Goal: Task Accomplishment & Management: Use online tool/utility

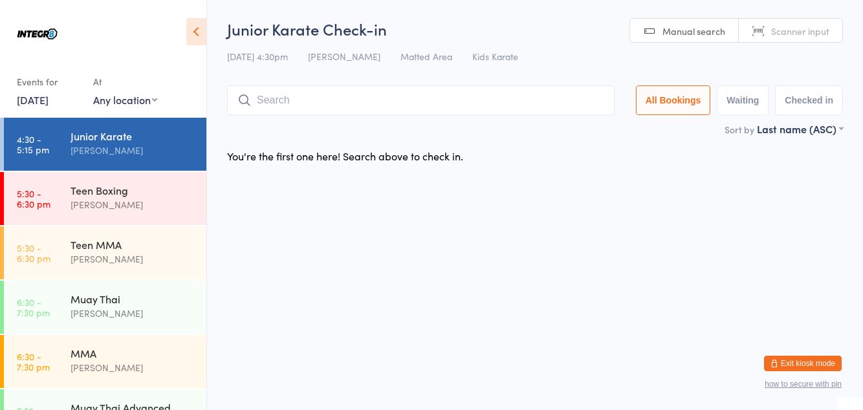
click at [399, 104] on input "search" at bounding box center [421, 100] width 388 height 30
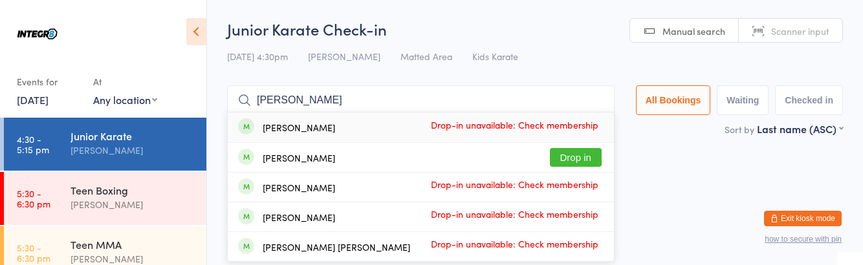
type input "[PERSON_NAME]"
click at [382, 164] on div "[PERSON_NAME] Drop in" at bounding box center [421, 157] width 386 height 29
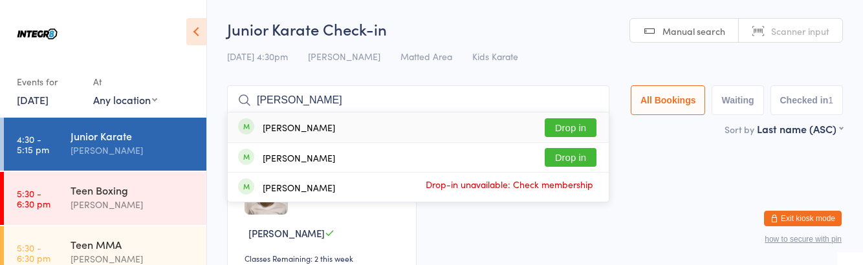
type input "[PERSON_NAME]"
click at [586, 159] on button "Drop in" at bounding box center [571, 157] width 52 height 19
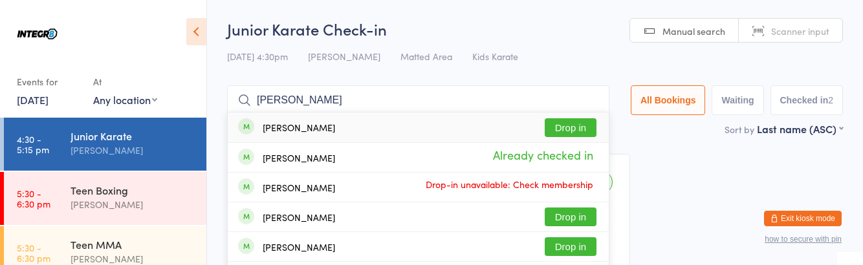
type input "[PERSON_NAME]"
click at [583, 252] on button "Drop in" at bounding box center [571, 246] width 52 height 19
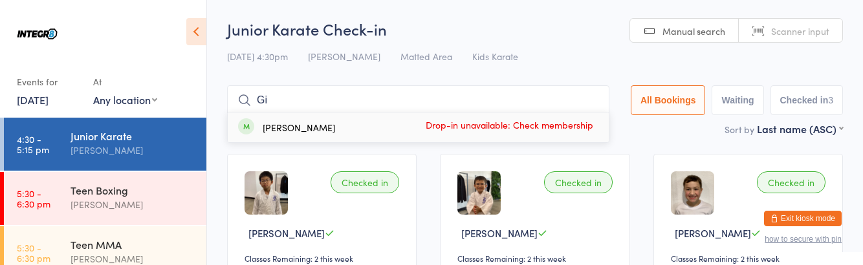
type input "G"
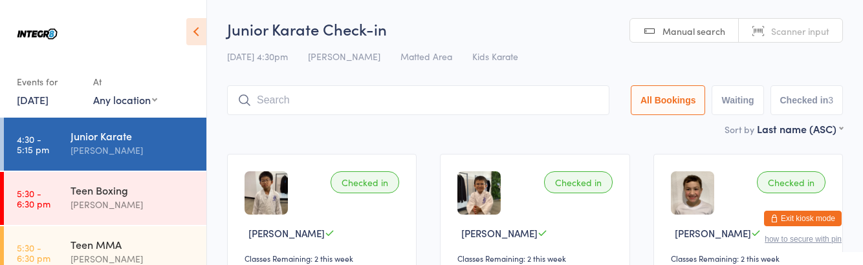
type input "S"
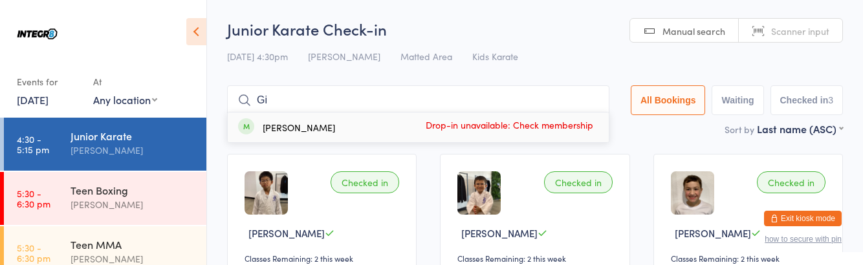
type input "G"
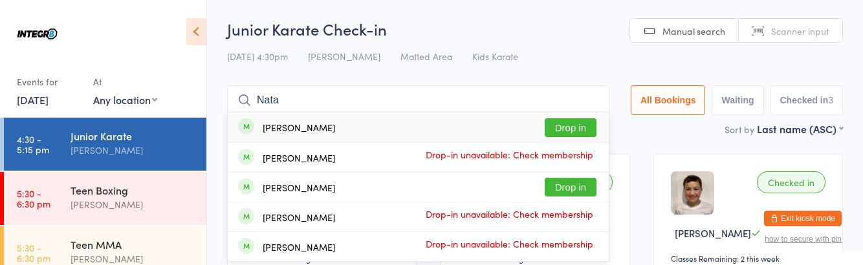
type input "Nata"
click at [362, 184] on div "[PERSON_NAME] Drop in" at bounding box center [418, 187] width 381 height 29
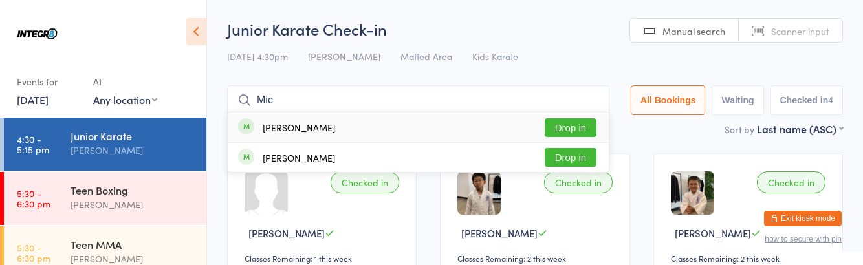
type input "Mic"
click at [579, 157] on button "Drop in" at bounding box center [571, 157] width 52 height 19
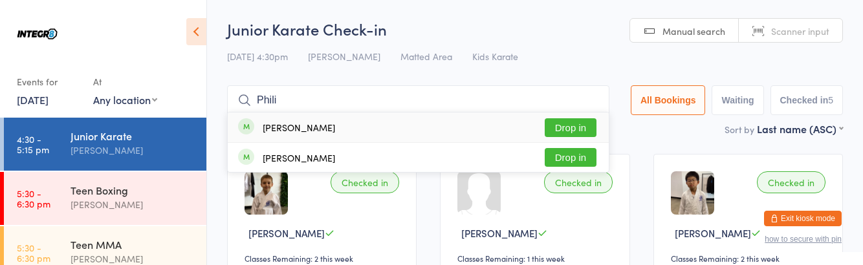
type input "Phili"
click at [586, 162] on button "Drop in" at bounding box center [571, 157] width 52 height 19
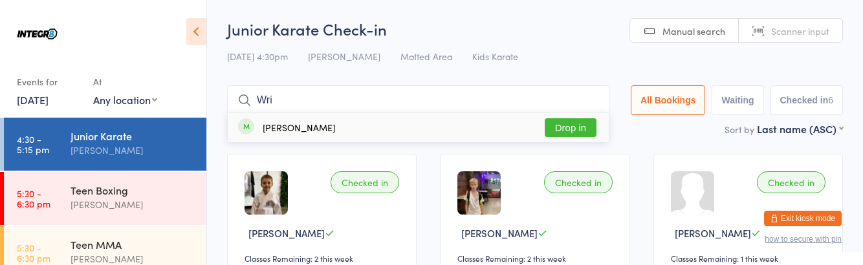
type input "Wri"
click at [580, 131] on button "Drop in" at bounding box center [571, 127] width 52 height 19
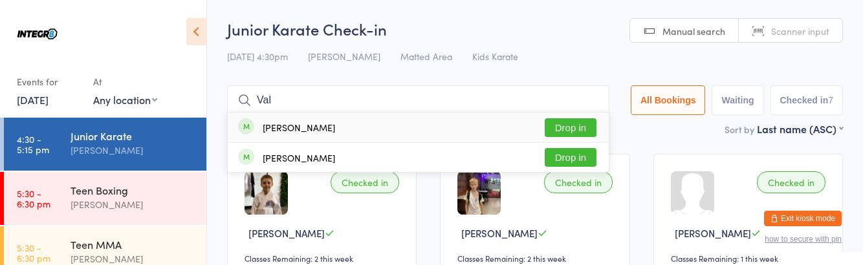
type input "Val"
click at [336, 162] on div "[PERSON_NAME] Drop in" at bounding box center [418, 157] width 381 height 29
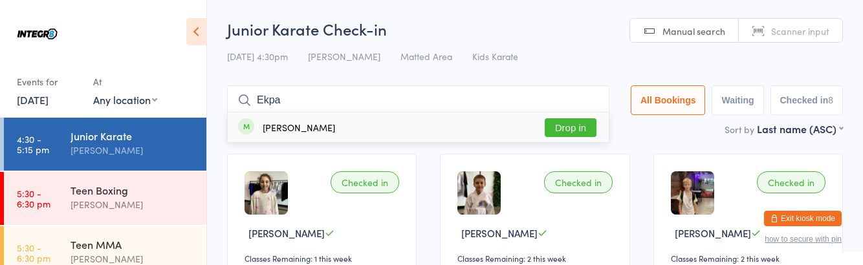
type input "Ekpa"
click at [582, 131] on button "Drop in" at bounding box center [571, 127] width 52 height 19
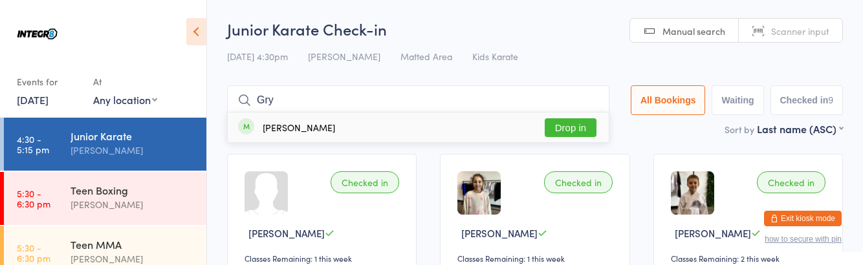
type input "Gry"
click at [583, 130] on button "Drop in" at bounding box center [571, 127] width 52 height 19
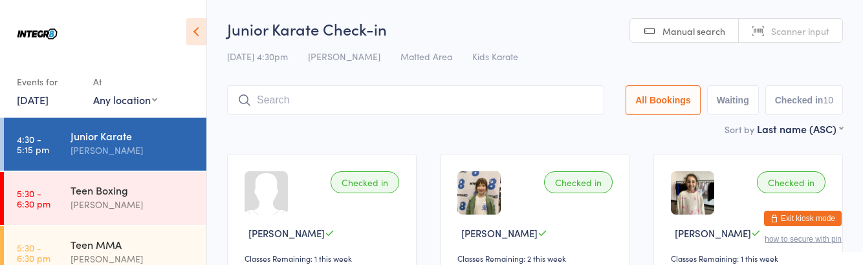
click at [93, 197] on div "[PERSON_NAME]" at bounding box center [133, 204] width 125 height 15
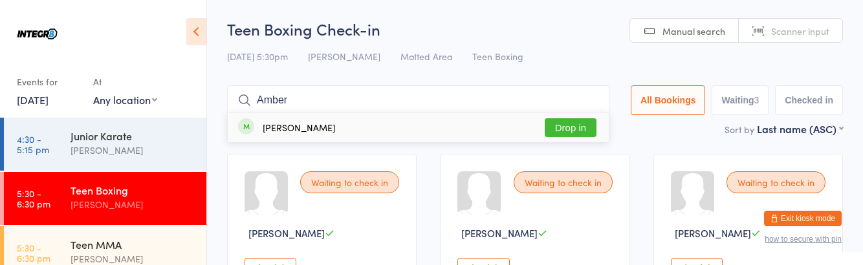
type input "Amber"
click at [574, 131] on button "Drop in" at bounding box center [571, 127] width 52 height 19
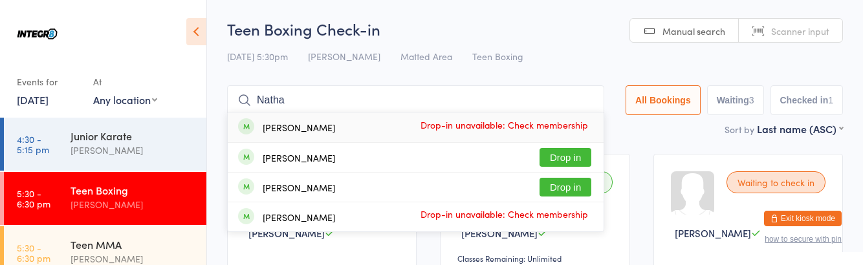
type input "Natha"
click at [571, 158] on button "Drop in" at bounding box center [566, 157] width 52 height 19
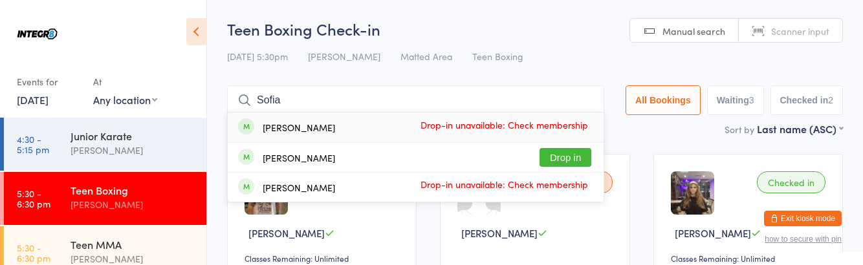
type input "Sofia"
click at [566, 156] on button "Drop in" at bounding box center [566, 157] width 52 height 19
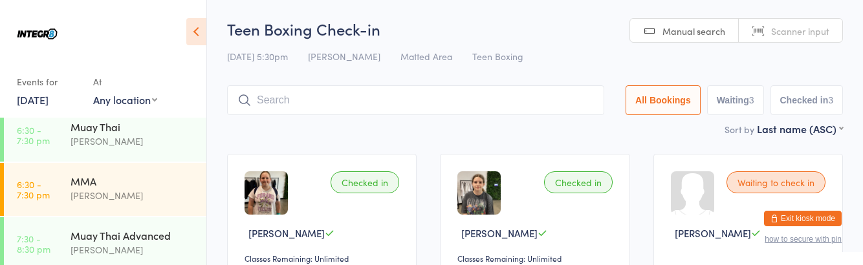
click at [123, 189] on div "[PERSON_NAME]" at bounding box center [133, 195] width 125 height 15
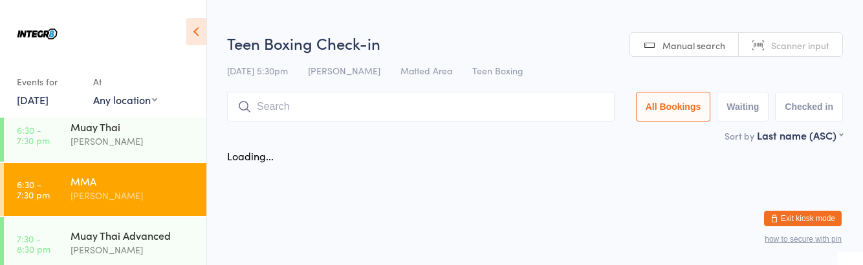
scroll to position [172, 0]
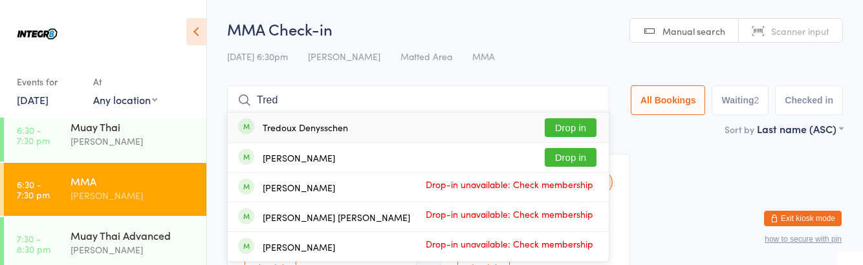
type input "Tred"
click at [569, 122] on button "Drop in" at bounding box center [571, 127] width 52 height 19
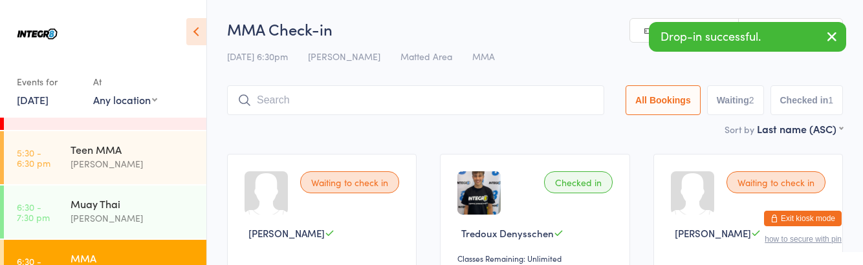
click at [67, 166] on link "5:30 - 6:30 pm Teen MMA [PERSON_NAME]" at bounding box center [105, 157] width 203 height 53
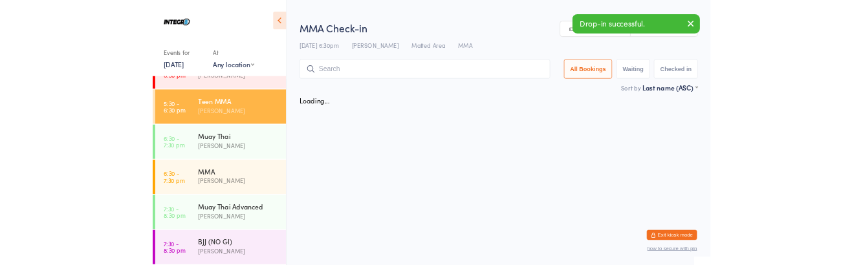
scroll to position [95, 0]
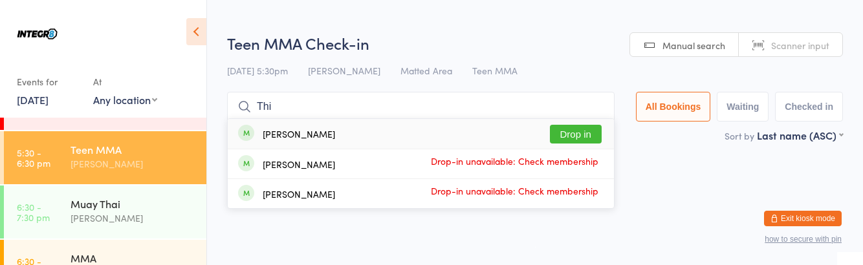
type input "Thi"
click at [593, 130] on button "Drop in" at bounding box center [576, 134] width 52 height 19
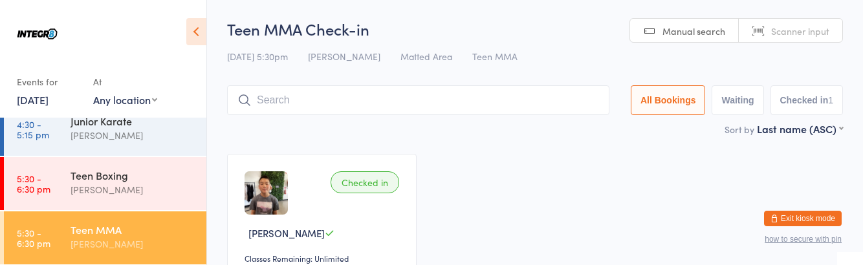
scroll to position [0, 0]
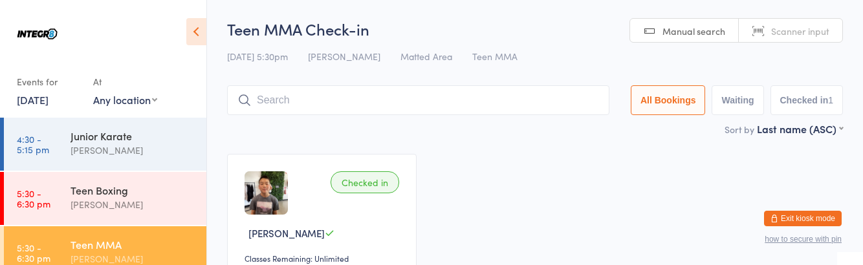
click at [145, 215] on div "Teen Boxing [PERSON_NAME]" at bounding box center [139, 197] width 136 height 51
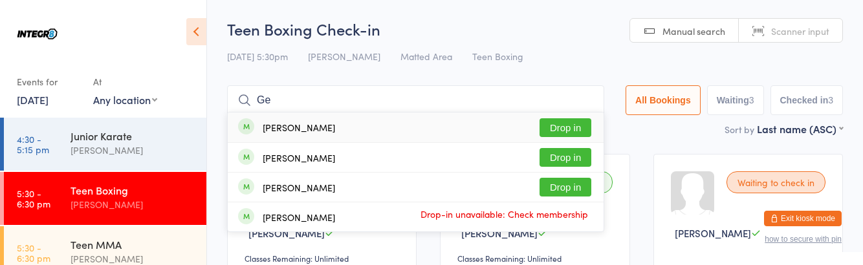
type input "Ge"
click at [568, 160] on button "Drop in" at bounding box center [566, 157] width 52 height 19
type input "G"
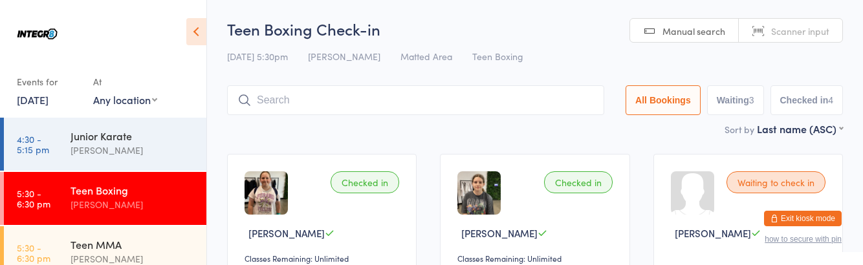
type input "By"
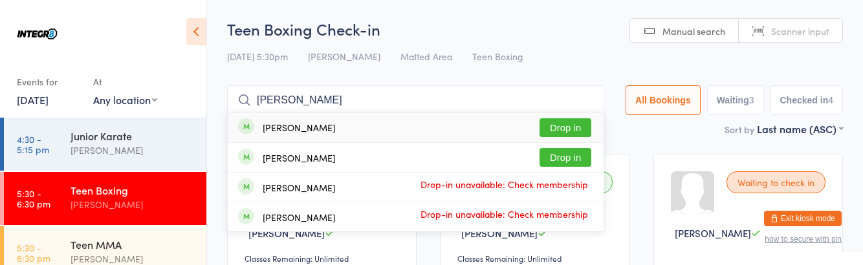
type input "[PERSON_NAME]"
click at [564, 131] on button "Drop in" at bounding box center [566, 127] width 52 height 19
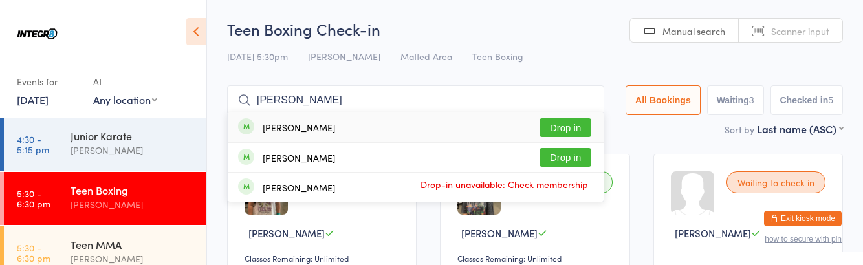
type input "[PERSON_NAME]"
click at [562, 160] on button "Drop in" at bounding box center [566, 157] width 52 height 19
type input "[PERSON_NAME]"
click at [577, 124] on button "Drop in" at bounding box center [566, 127] width 52 height 19
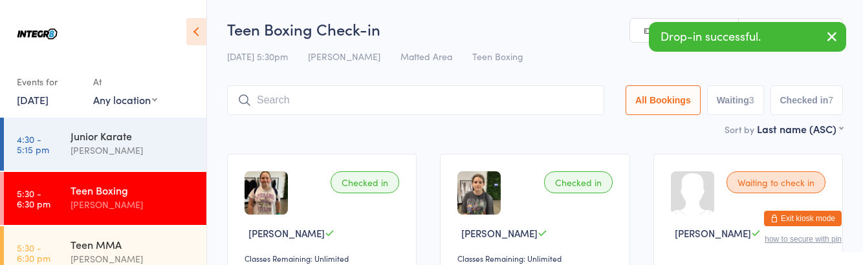
click at [123, 259] on div "[PERSON_NAME]" at bounding box center [133, 259] width 125 height 15
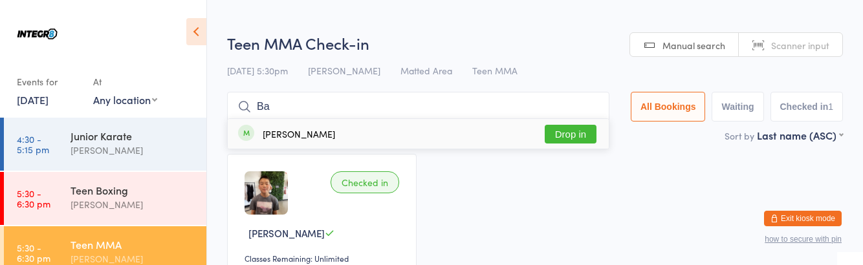
type input "Ba"
click at [575, 137] on button "Drop in" at bounding box center [571, 134] width 52 height 19
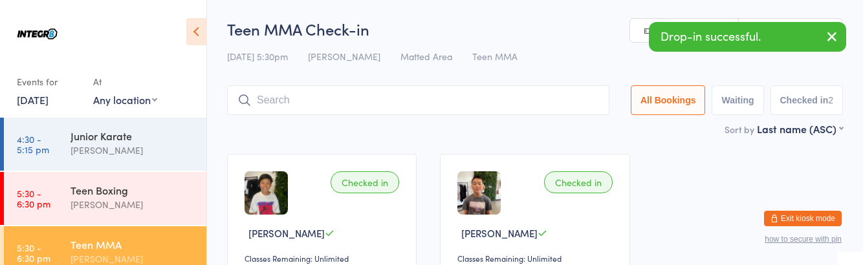
click at [65, 177] on link "5:30 - 6:30 pm Teen Boxing [PERSON_NAME]" at bounding box center [105, 198] width 203 height 53
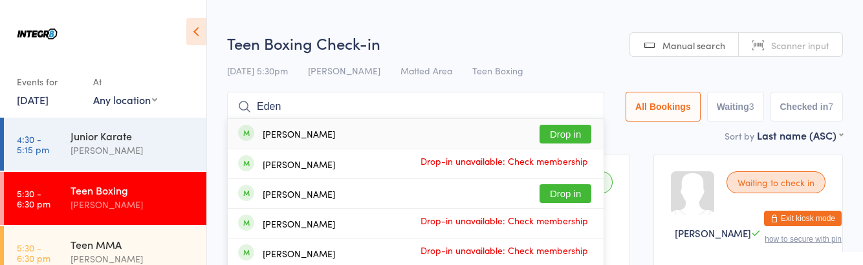
type input "Eden"
click at [559, 135] on button "Drop in" at bounding box center [566, 134] width 52 height 19
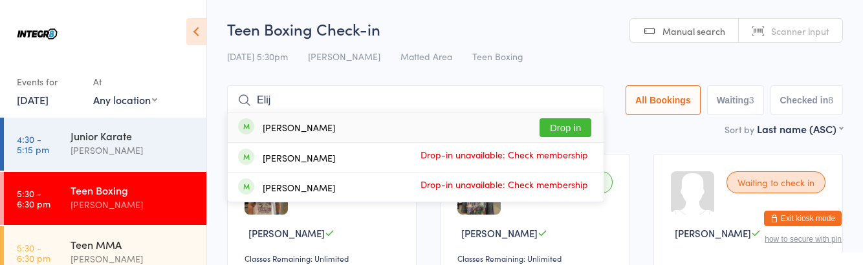
type input "Elij"
click at [584, 126] on button "Drop in" at bounding box center [566, 127] width 52 height 19
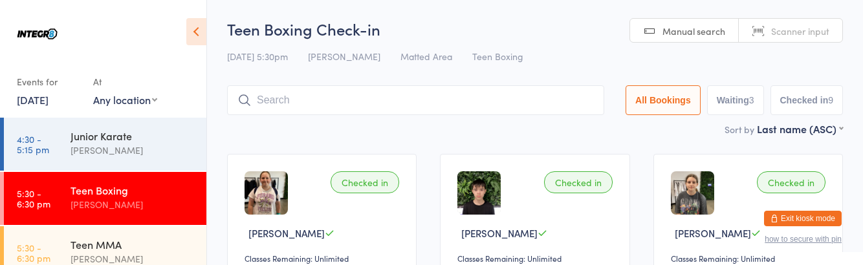
click at [458, 88] on input "search" at bounding box center [415, 100] width 377 height 30
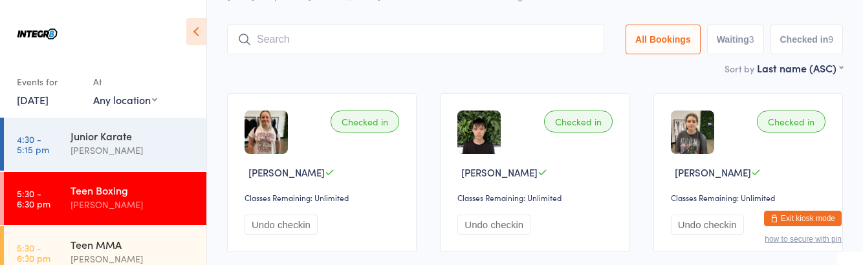
scroll to position [85, 0]
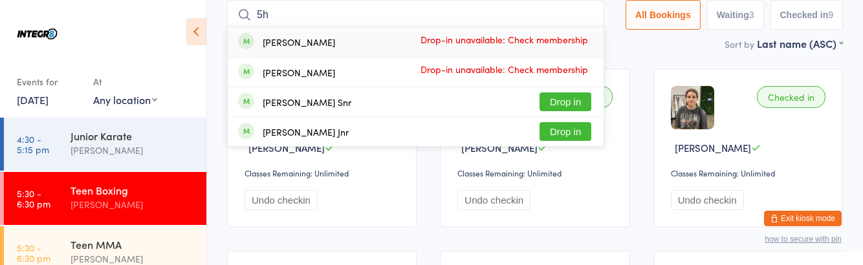
type input "5"
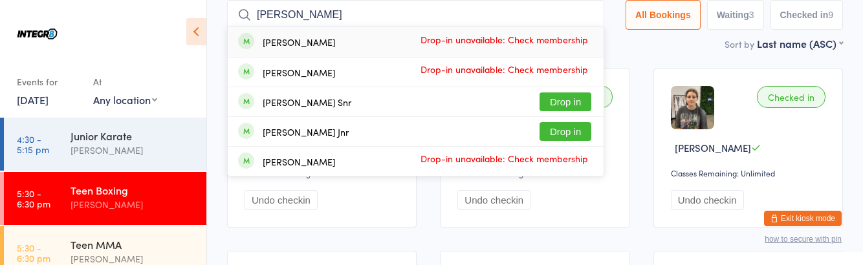
type input "[PERSON_NAME]"
click at [567, 126] on button "Drop in" at bounding box center [566, 131] width 52 height 19
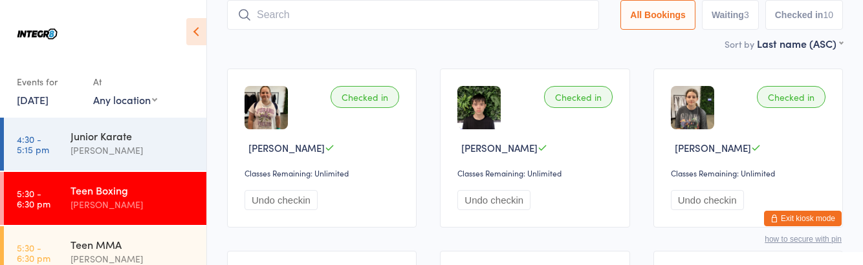
click at [158, 255] on div "[PERSON_NAME]" at bounding box center [133, 259] width 125 height 15
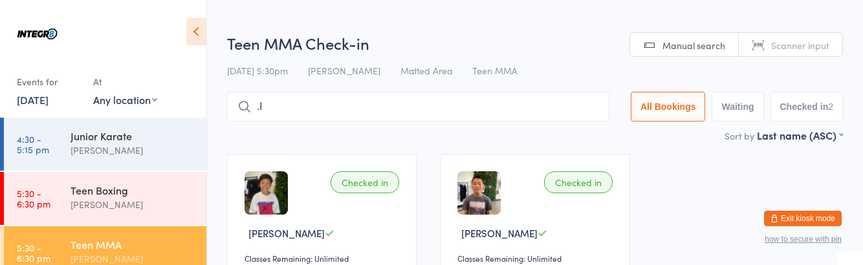
type input "."
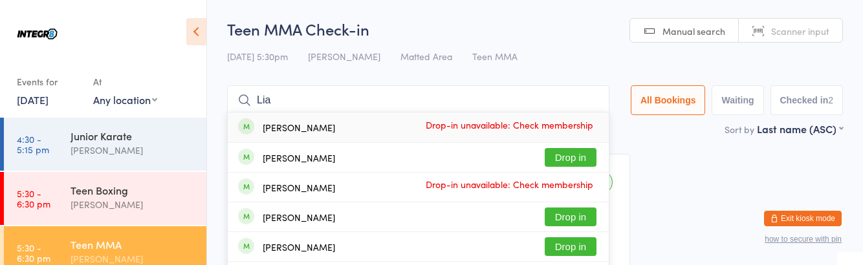
type input "Lia"
click at [569, 251] on button "Drop in" at bounding box center [571, 246] width 52 height 19
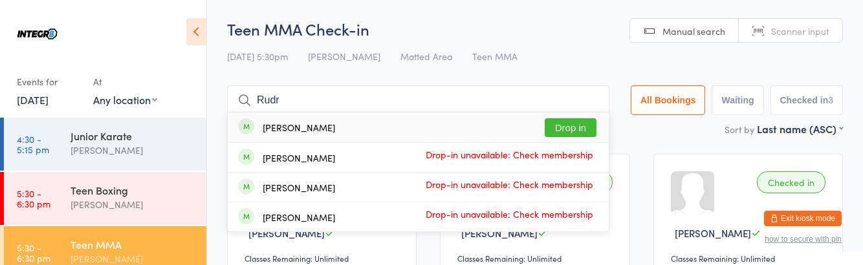
type input "Rudr"
click at [580, 127] on button "Drop in" at bounding box center [571, 127] width 52 height 19
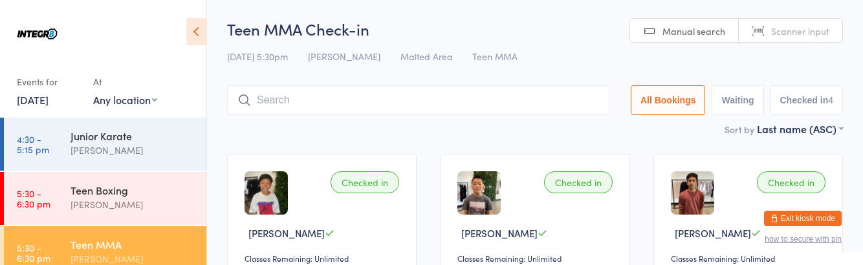
click at [82, 211] on div "[PERSON_NAME]" at bounding box center [133, 204] width 125 height 15
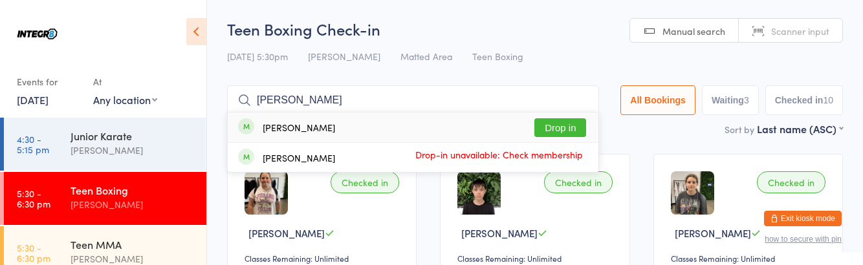
type input "[PERSON_NAME]"
click at [573, 129] on button "Drop in" at bounding box center [561, 127] width 52 height 19
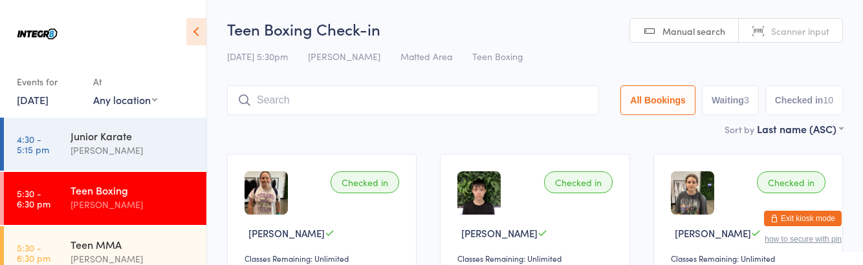
click at [573, 129] on div "Sort by Last name (ASC) First name (ASC) First name (DESC) Last name (ASC) Last…" at bounding box center [535, 129] width 616 height 14
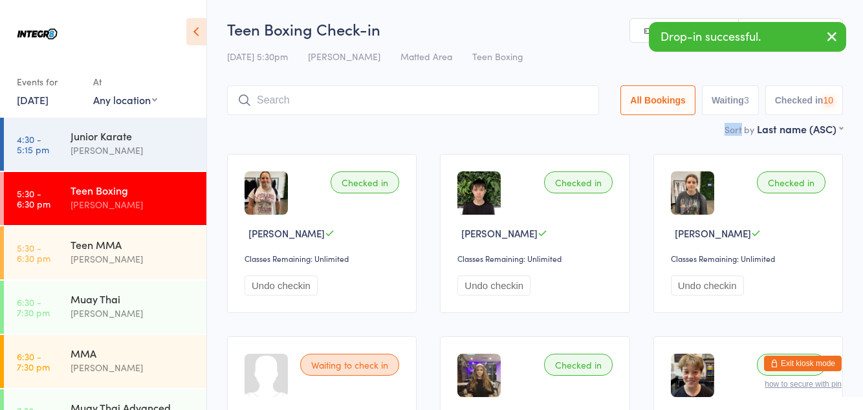
click at [396, 105] on input "search" at bounding box center [413, 100] width 372 height 30
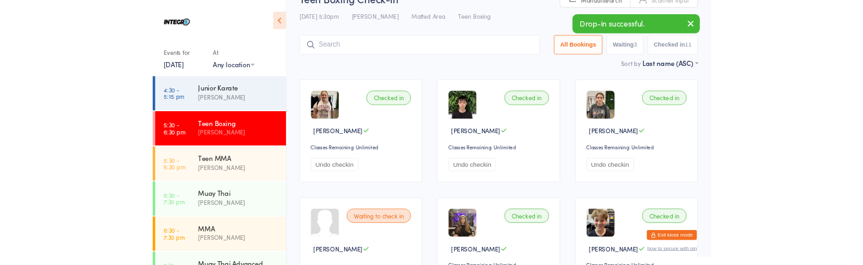
scroll to position [85, 0]
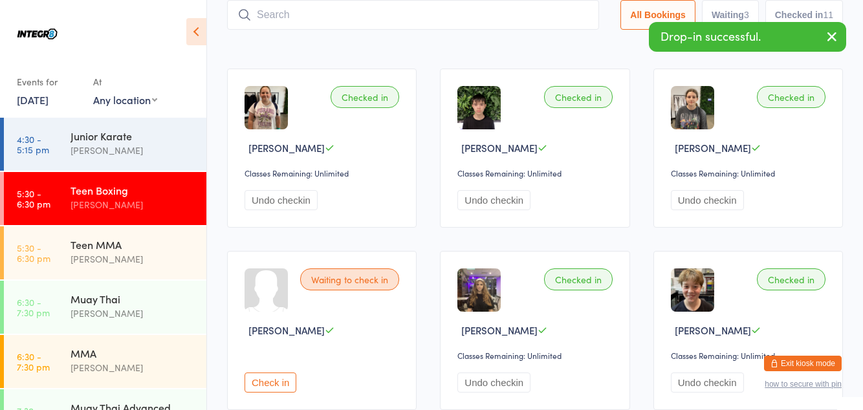
click at [284, 17] on input "search" at bounding box center [413, 15] width 372 height 30
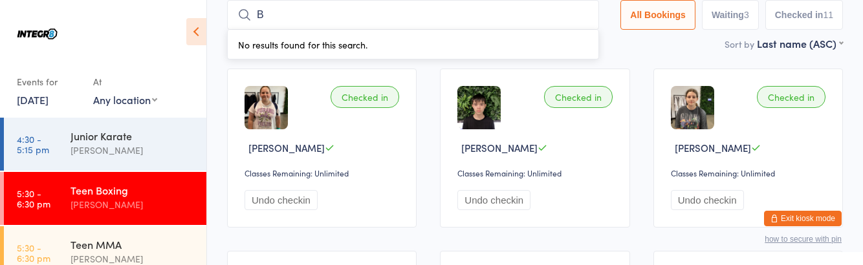
type input "B"
type input "W"
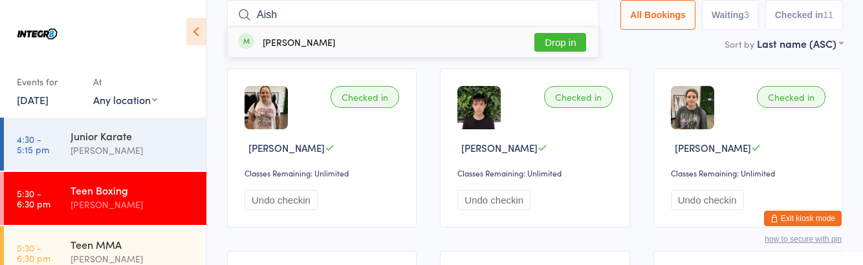
type input "Aish"
click at [558, 38] on button "Drop in" at bounding box center [561, 42] width 52 height 19
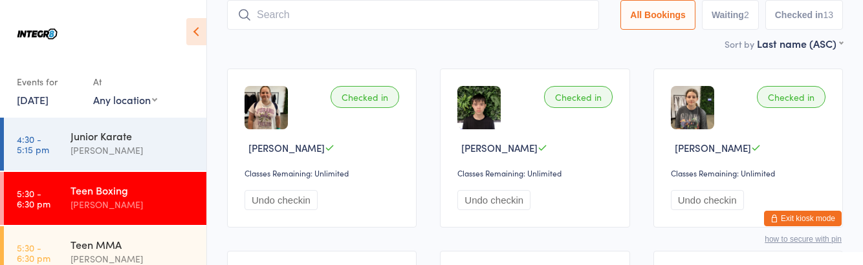
type input "1"
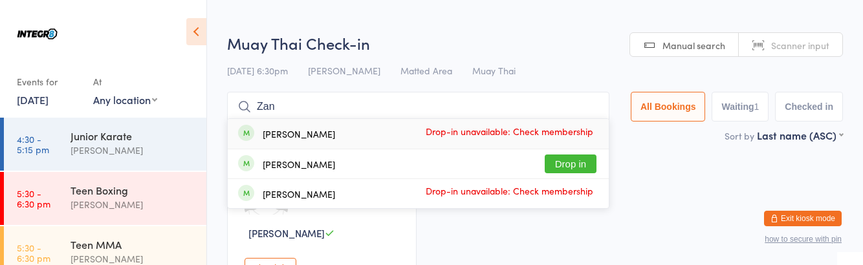
type input "Zan"
click at [571, 161] on button "Drop in" at bounding box center [571, 164] width 52 height 19
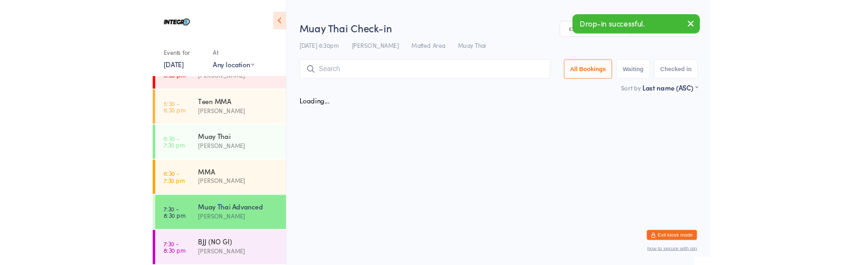
scroll to position [114, 0]
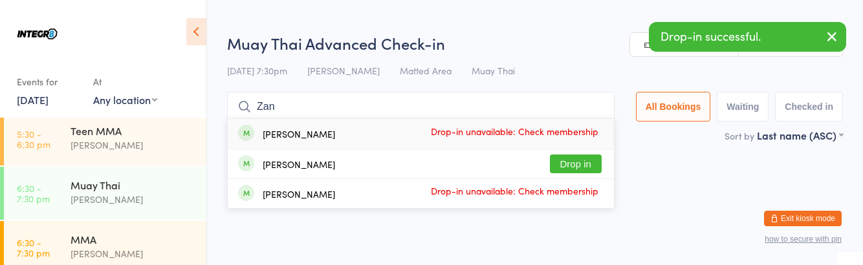
type input "Zan"
click at [585, 165] on button "Drop in" at bounding box center [576, 164] width 52 height 19
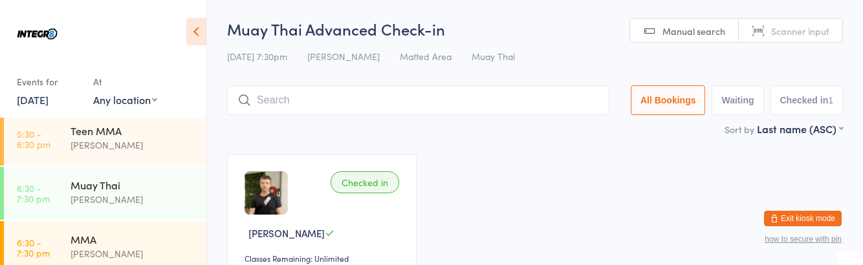
click at [70, 141] on link "5:30 - 6:30 pm Teen MMA [PERSON_NAME]" at bounding box center [105, 139] width 203 height 53
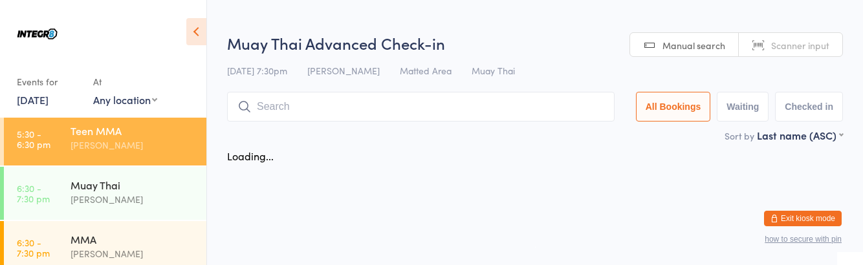
scroll to position [114, 0]
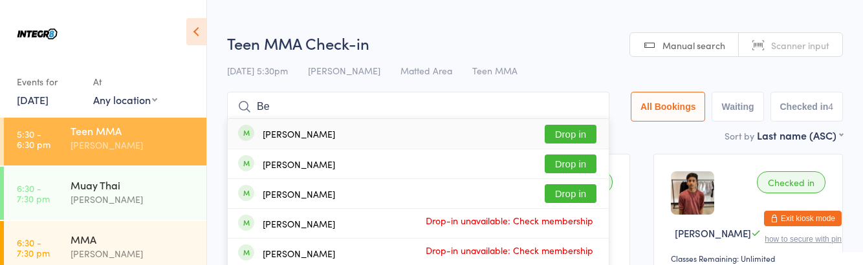
type input "Be"
click at [575, 160] on button "Drop in" at bounding box center [571, 164] width 52 height 19
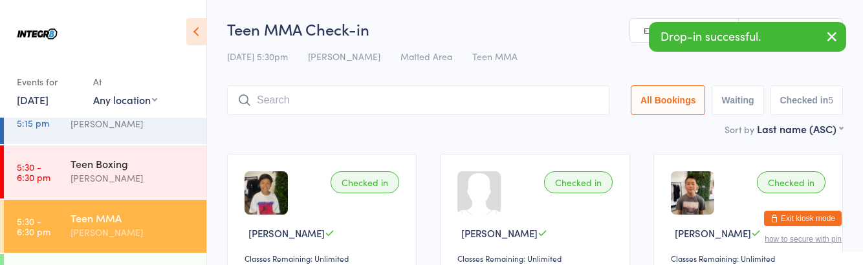
scroll to position [0, 0]
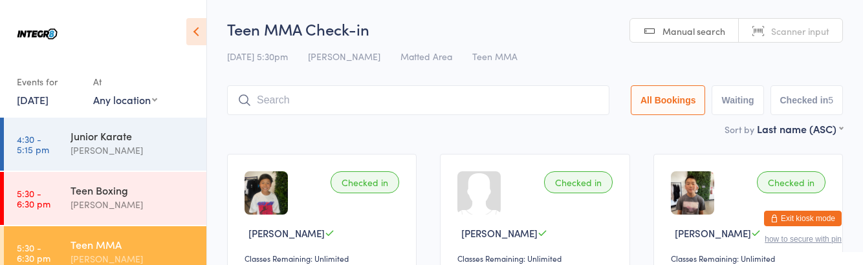
click at [78, 183] on div "Teen Boxing" at bounding box center [133, 190] width 125 height 14
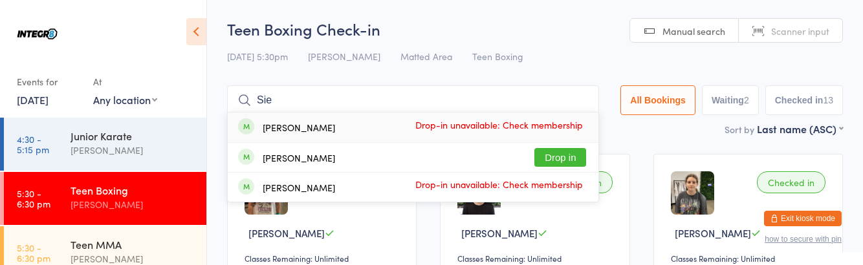
type input "Sie"
click at [563, 158] on button "Drop in" at bounding box center [561, 157] width 52 height 19
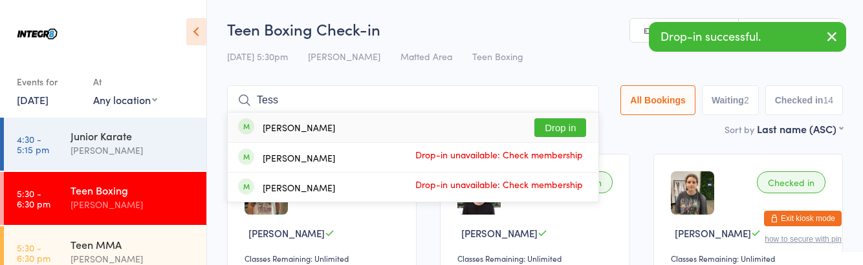
type input "Tess"
click at [570, 131] on button "Drop in" at bounding box center [561, 127] width 52 height 19
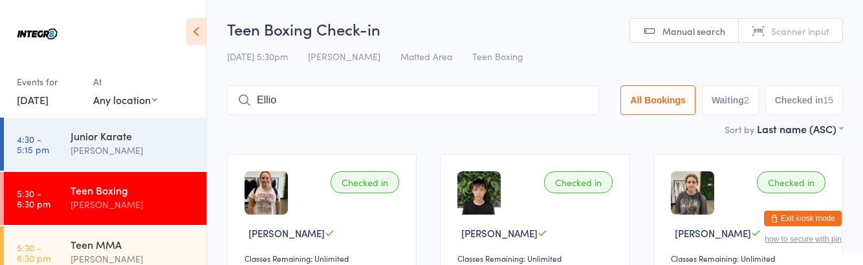
type input "[PERSON_NAME]"
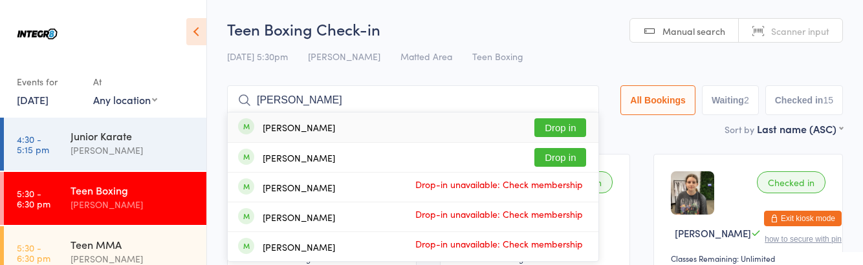
click at [61, 247] on link "5:30 - 6:30 pm Teen MMA [PERSON_NAME]" at bounding box center [105, 252] width 203 height 53
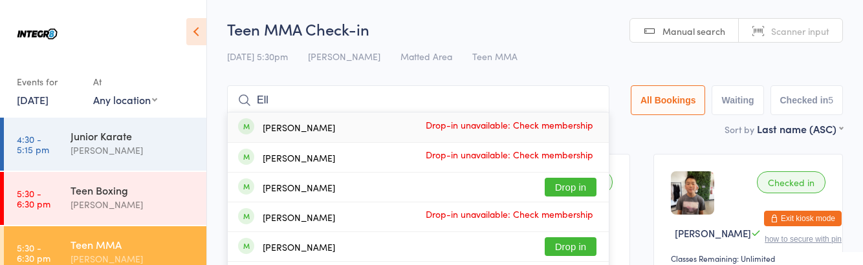
type input "Ell"
click at [277, 254] on div "[PERSON_NAME]" at bounding box center [286, 247] width 97 height 14
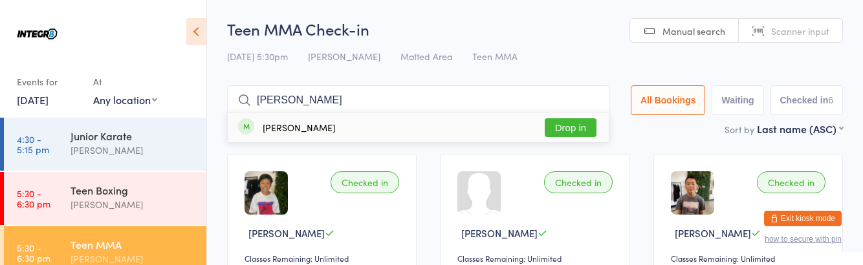
type input "[PERSON_NAME]"
click at [398, 130] on div "[PERSON_NAME] Drop in" at bounding box center [418, 128] width 381 height 30
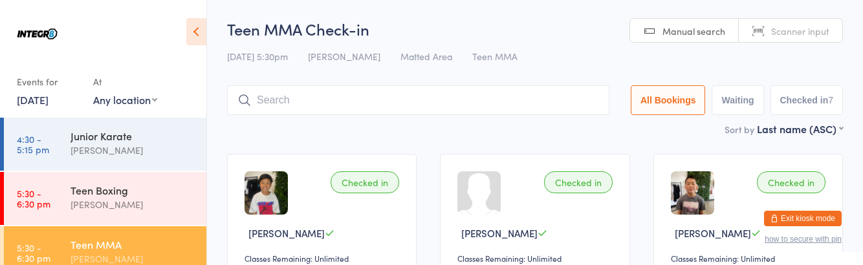
click at [90, 178] on div "Teen Boxing [PERSON_NAME]" at bounding box center [139, 197] width 136 height 51
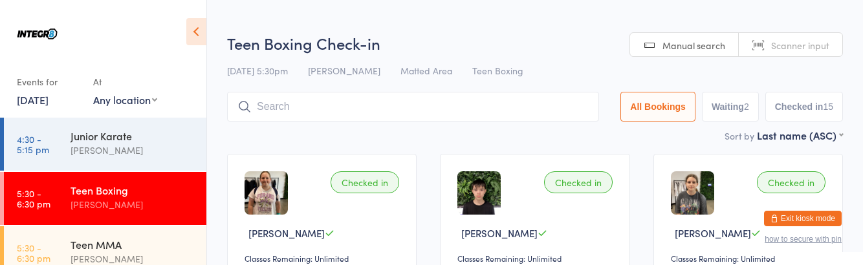
click at [122, 133] on div "Junior Karate" at bounding box center [133, 136] width 125 height 14
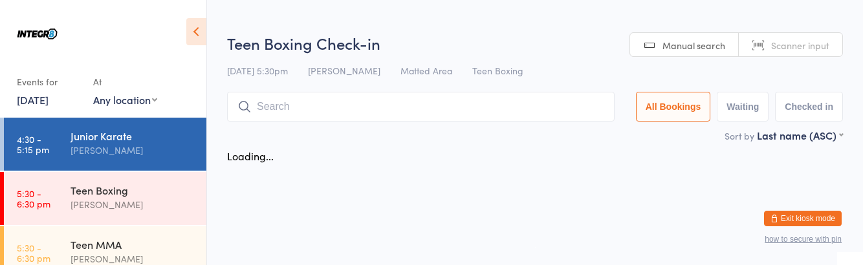
click at [118, 206] on div "[PERSON_NAME]" at bounding box center [133, 204] width 125 height 15
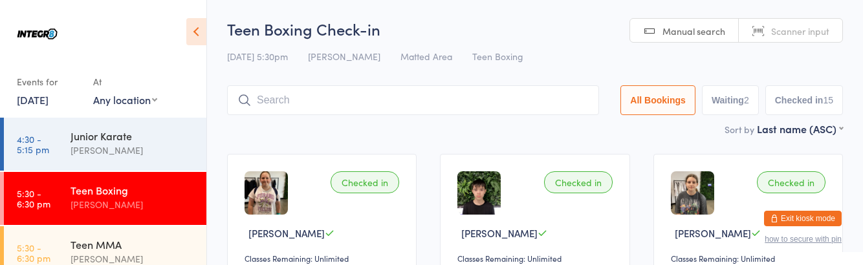
click at [107, 259] on div "[PERSON_NAME]" at bounding box center [133, 259] width 125 height 15
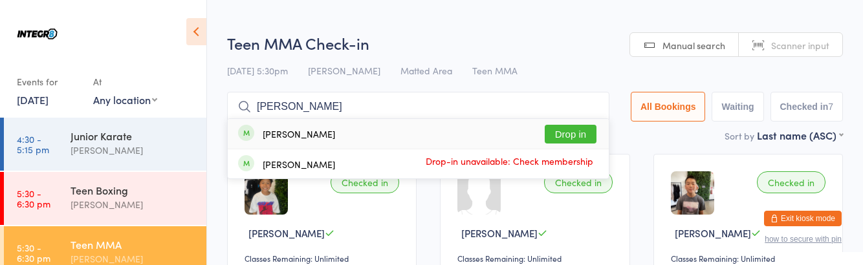
type input "[PERSON_NAME]"
click at [580, 135] on button "Drop in" at bounding box center [571, 134] width 52 height 19
